Goal: Check status: Check status

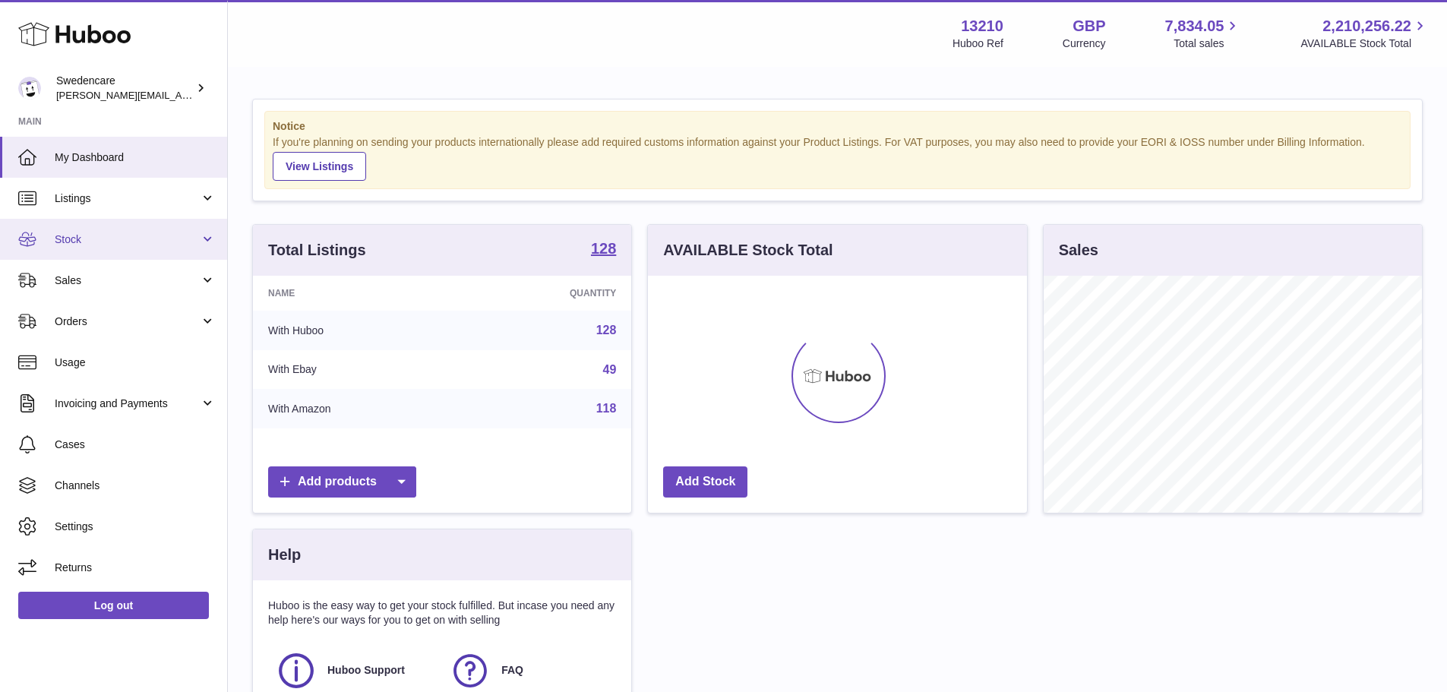
scroll to position [237, 379]
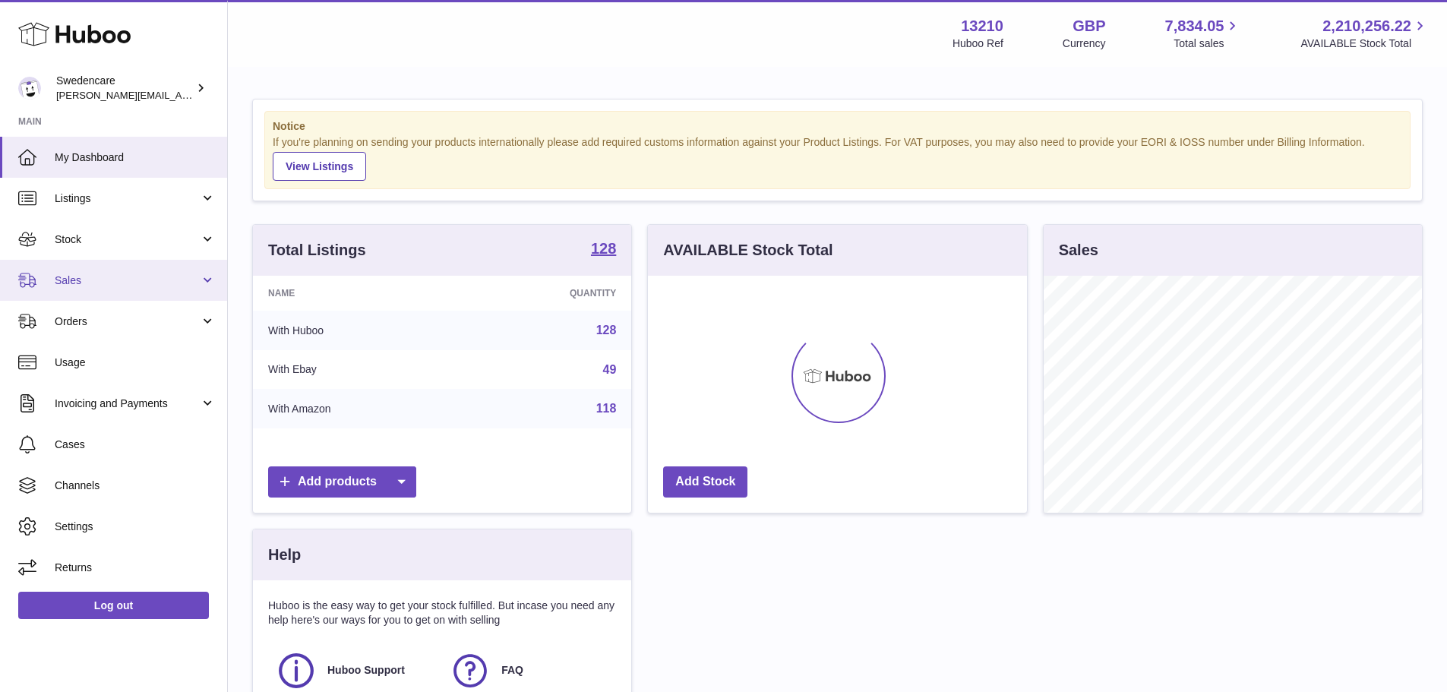
click at [77, 279] on span "Sales" at bounding box center [127, 280] width 145 height 14
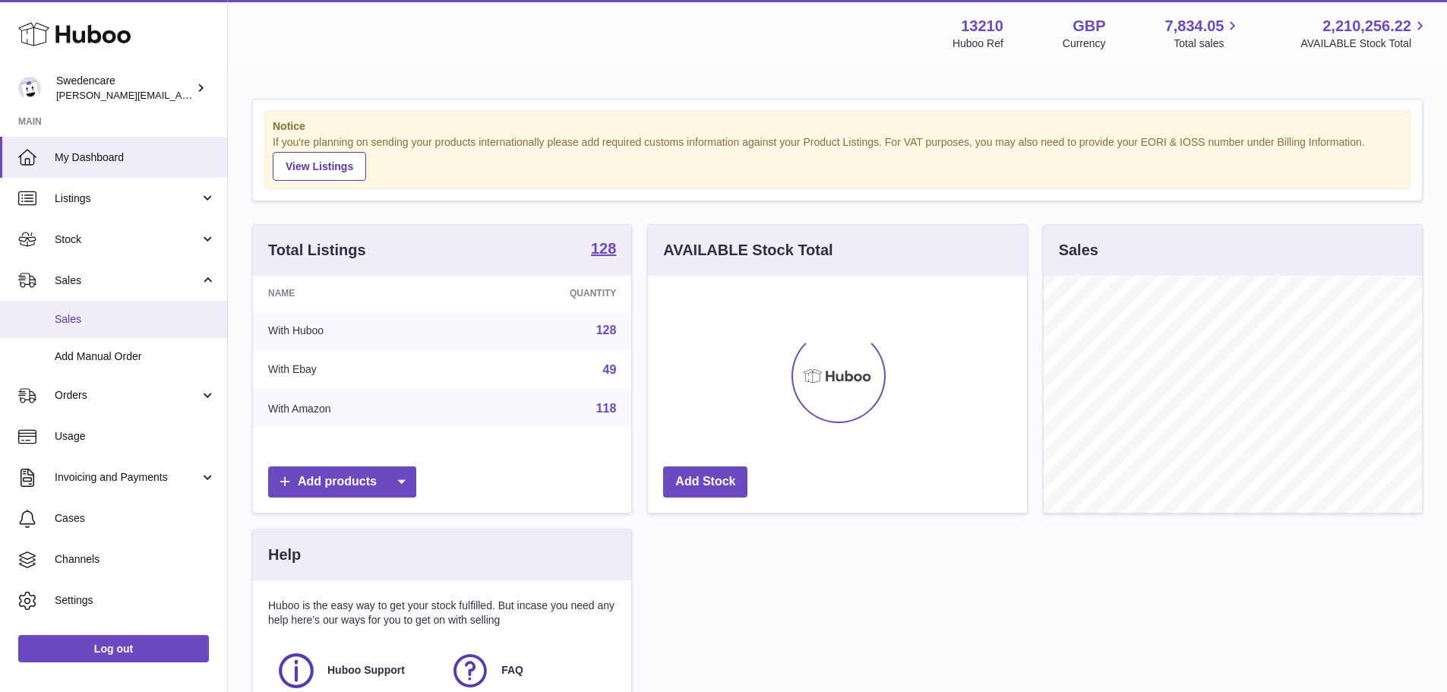
click at [94, 319] on span "Sales" at bounding box center [135, 319] width 161 height 14
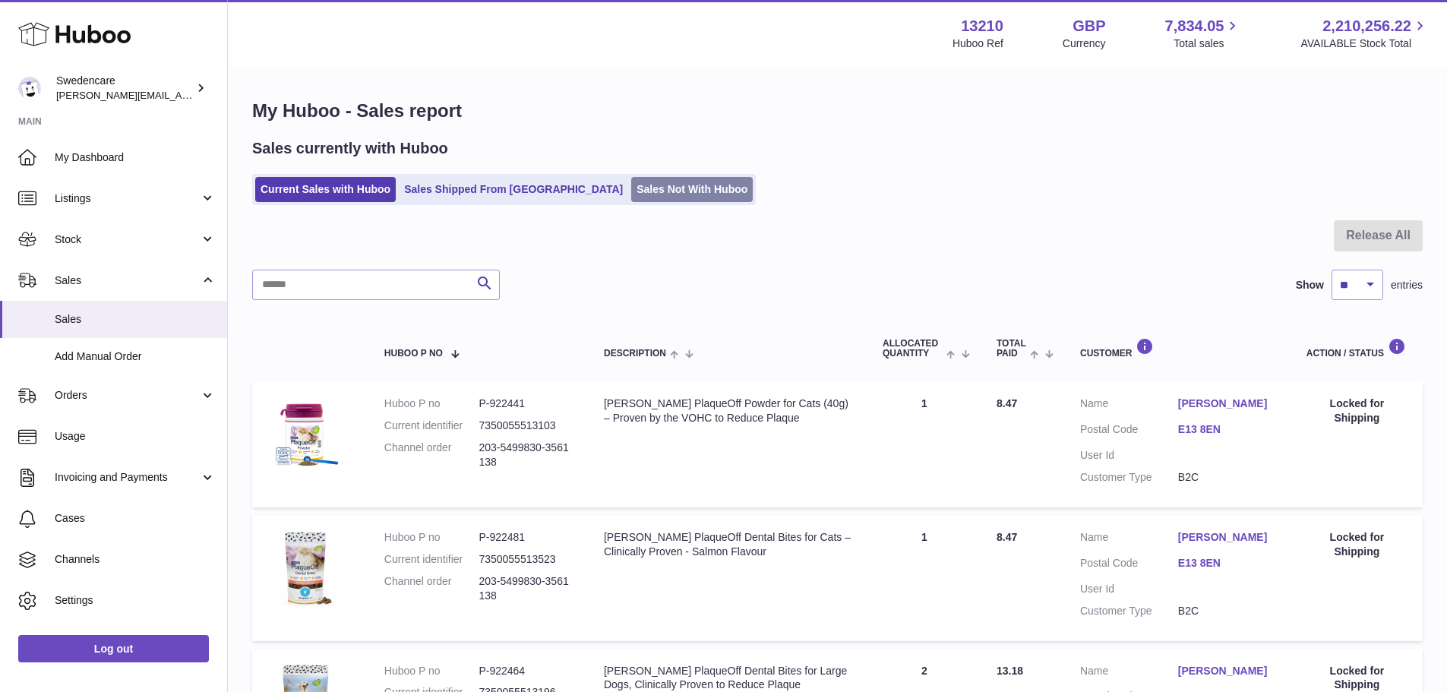
click at [631, 189] on link "Sales Not With Huboo" at bounding box center [692, 189] width 122 height 25
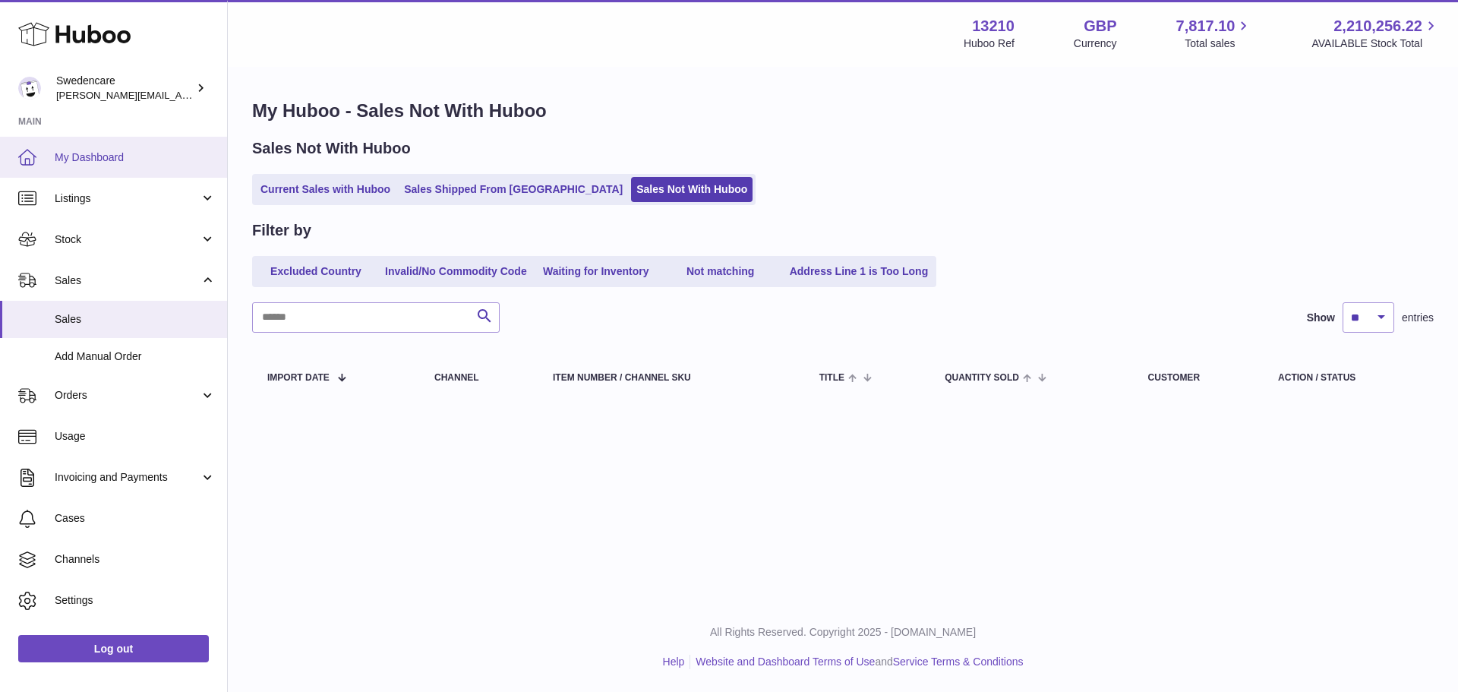
click at [79, 156] on span "My Dashboard" at bounding box center [135, 157] width 161 height 14
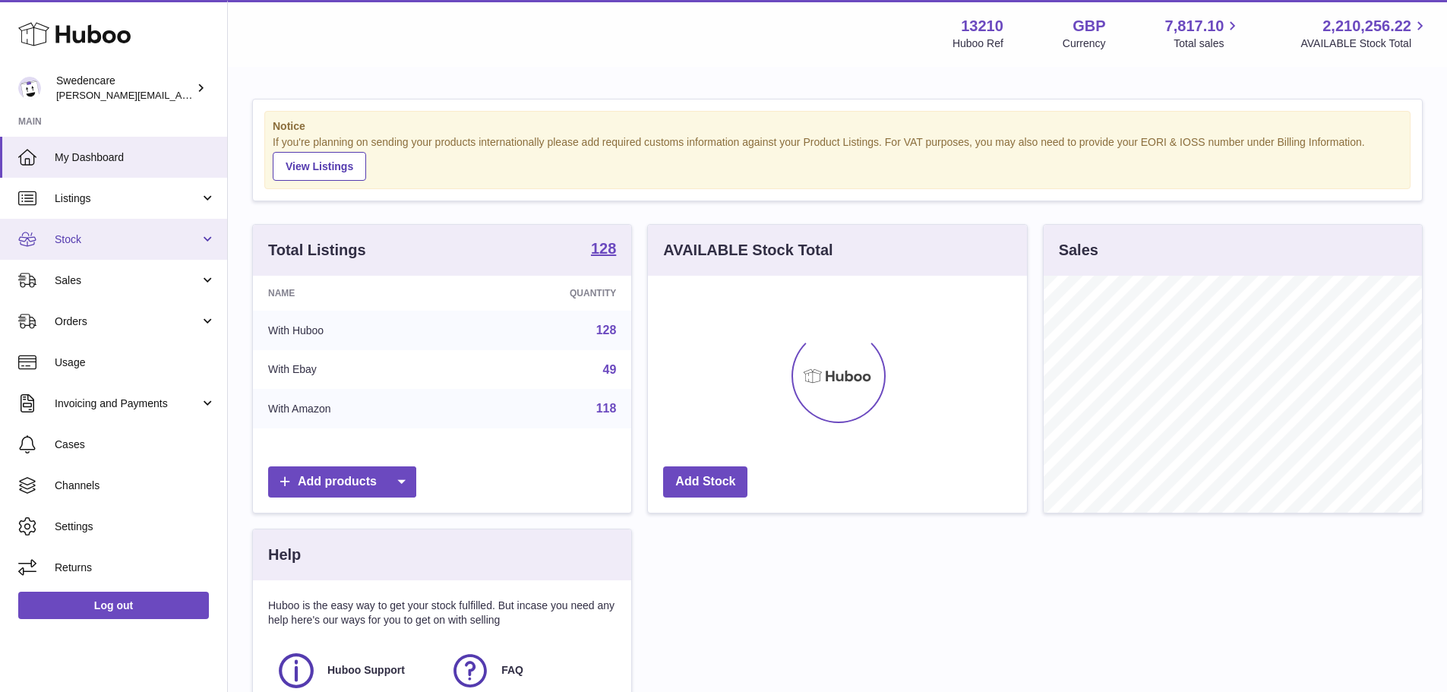
scroll to position [237, 379]
click at [90, 232] on span "Stock" at bounding box center [127, 239] width 145 height 14
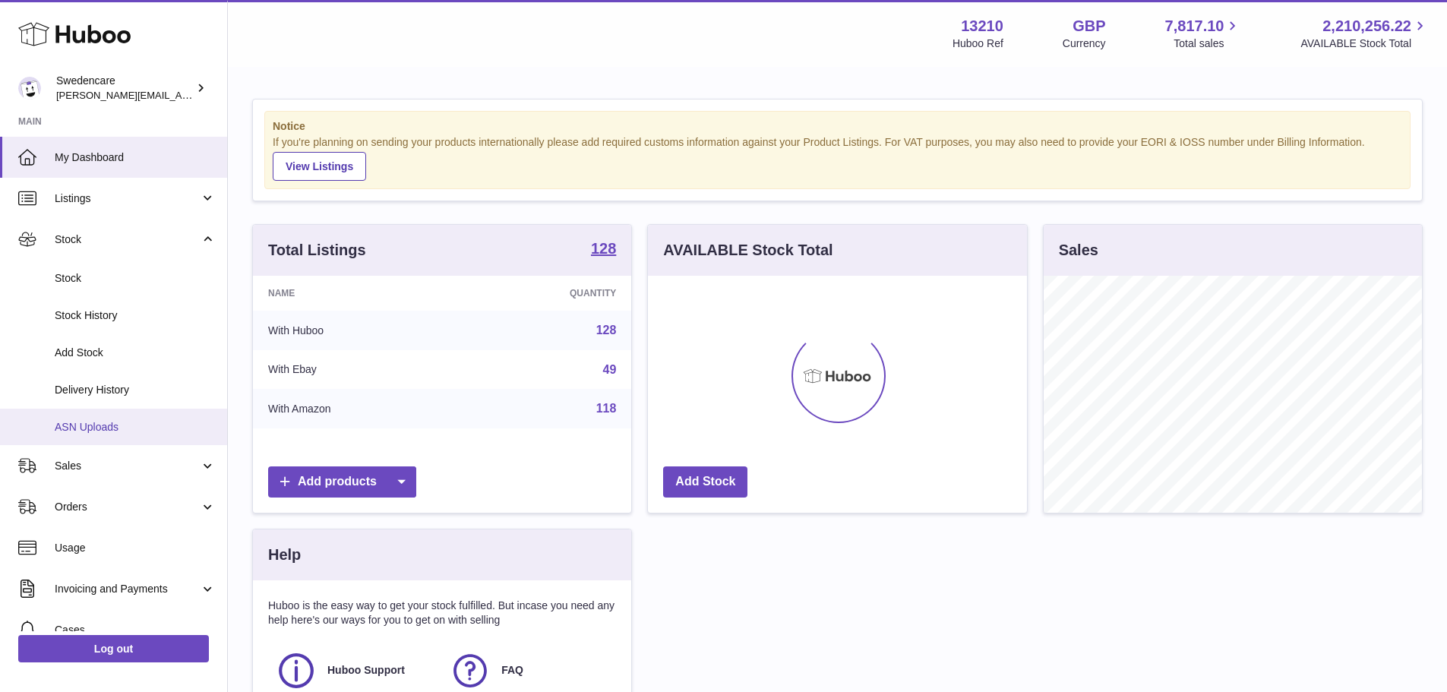
click at [93, 418] on link "ASN Uploads" at bounding box center [113, 427] width 227 height 37
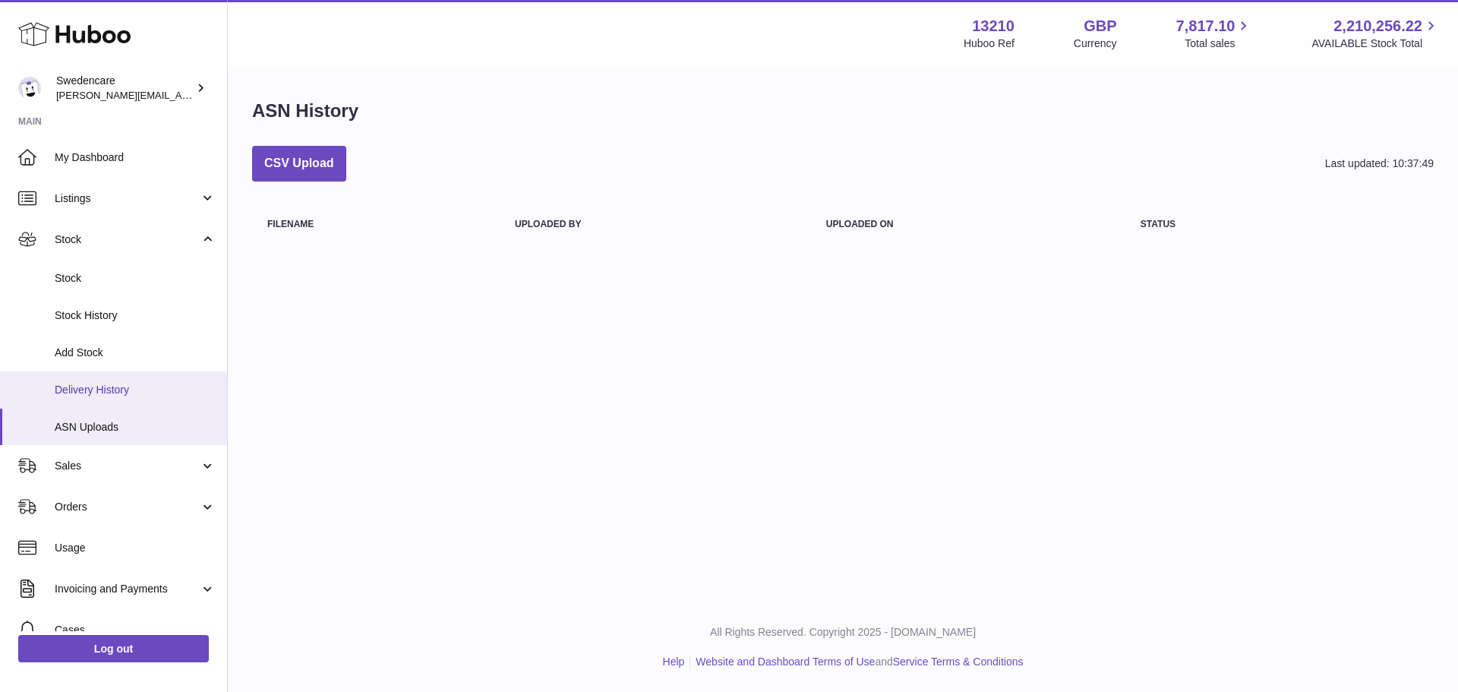
click at [92, 393] on span "Delivery History" at bounding box center [135, 390] width 161 height 14
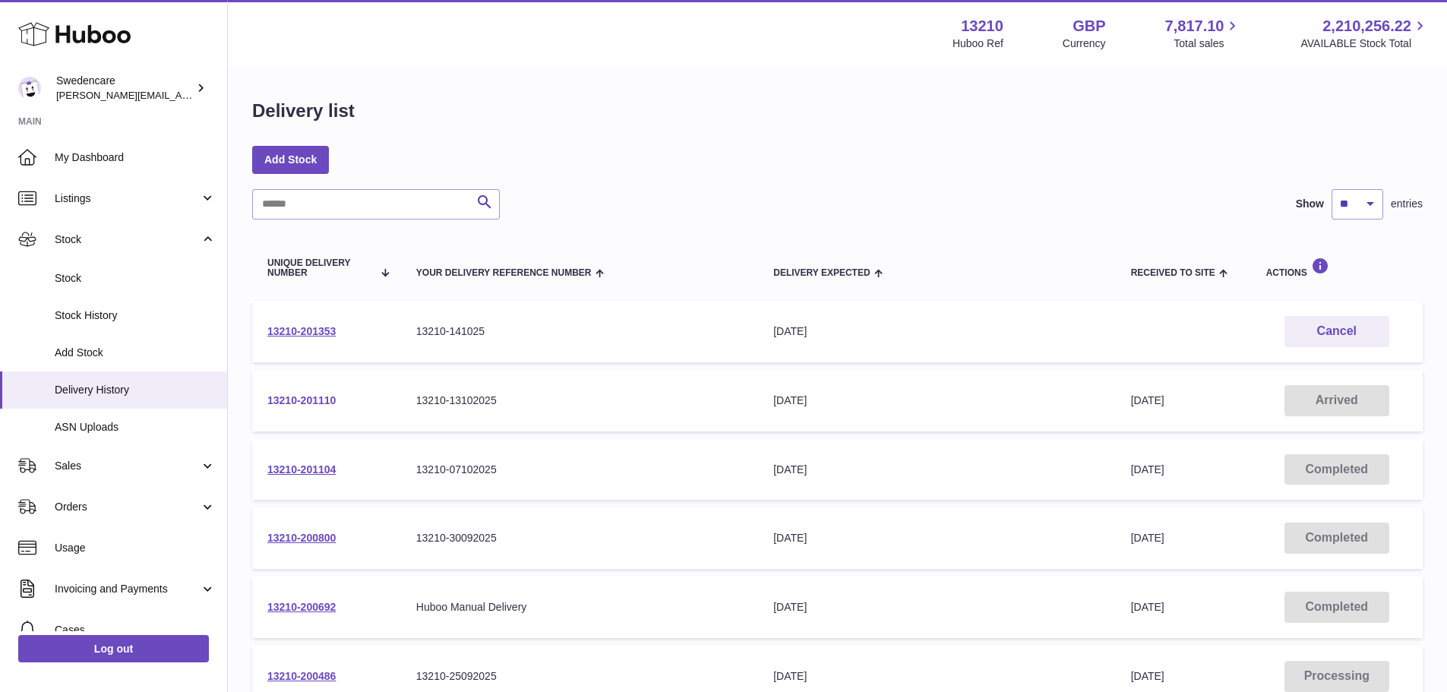
click at [304, 403] on link "13210-201110" at bounding box center [301, 400] width 68 height 12
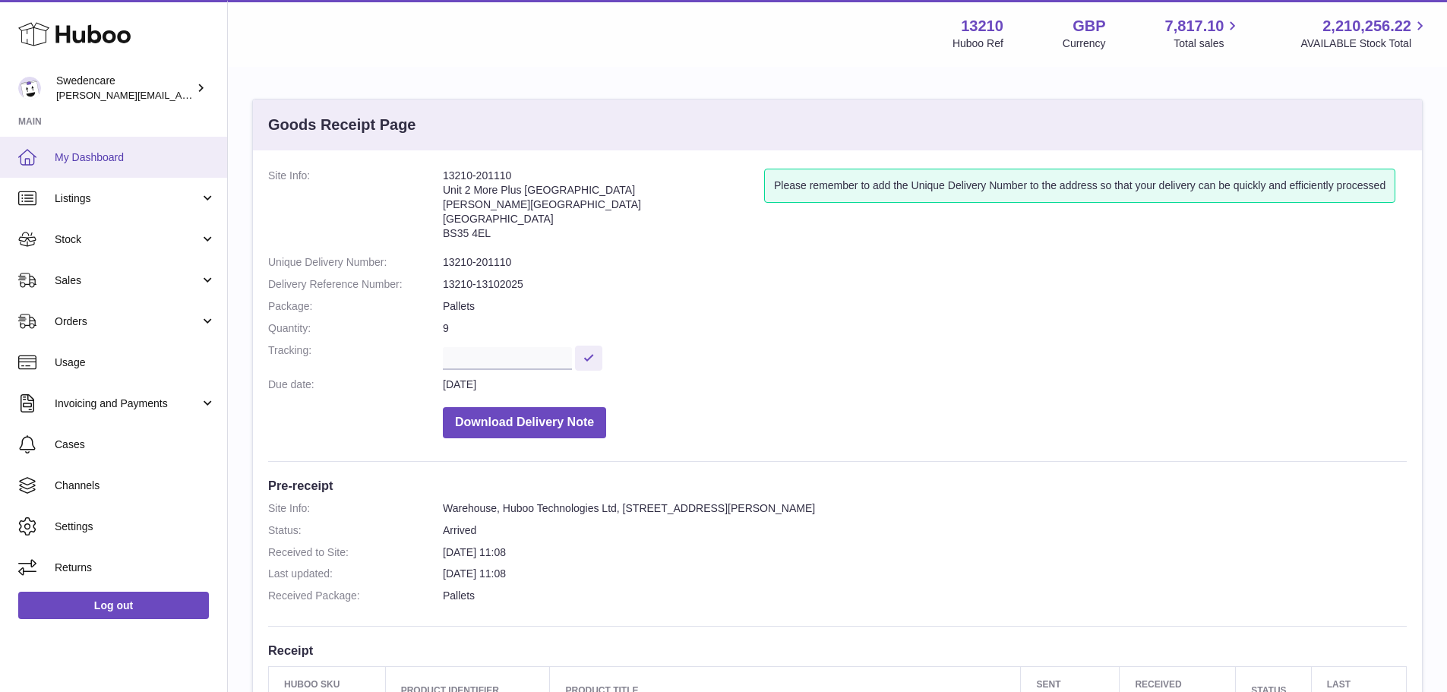
click at [94, 163] on span "My Dashboard" at bounding box center [135, 157] width 161 height 14
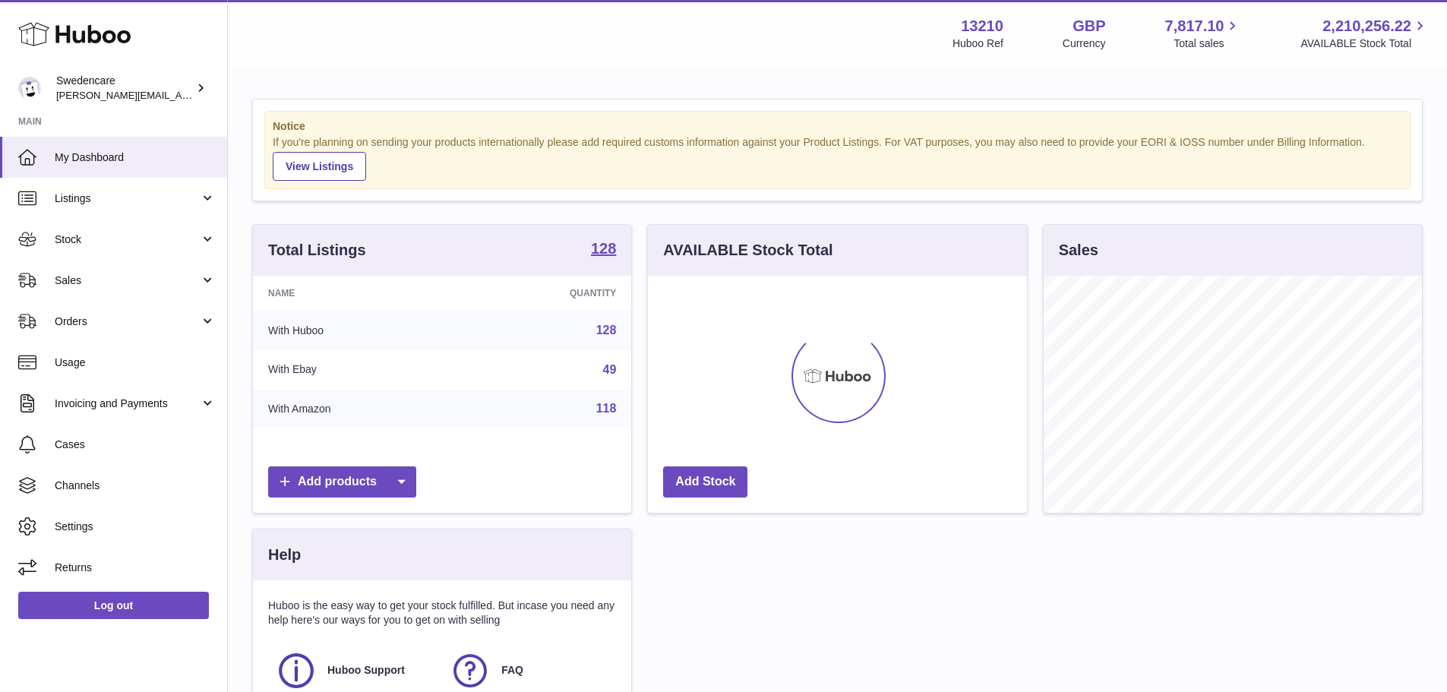
scroll to position [237, 379]
